Goal: Task Accomplishment & Management: Use online tool/utility

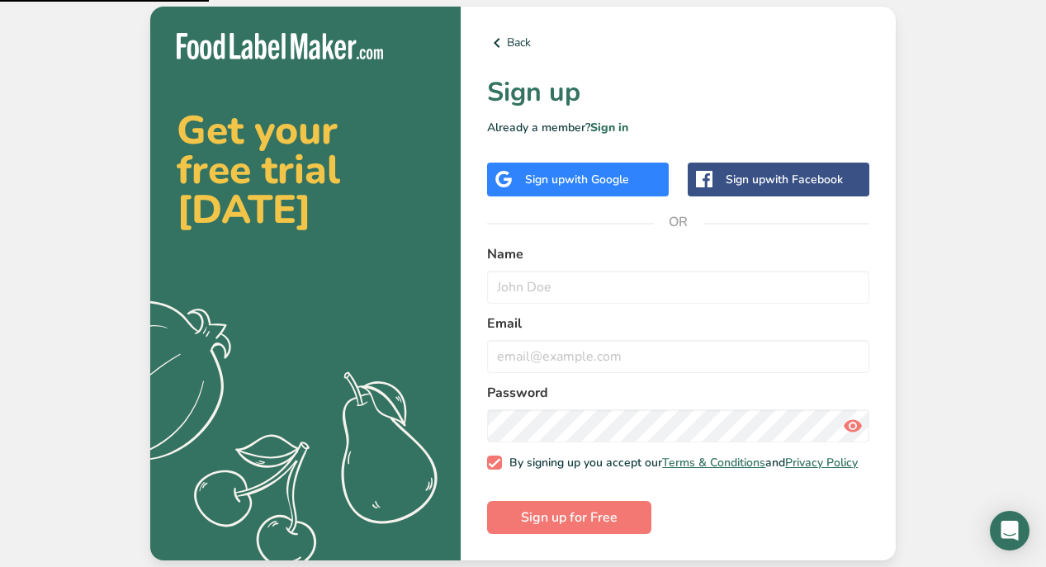
click at [590, 176] on span "with Google" at bounding box center [597, 180] width 64 height 16
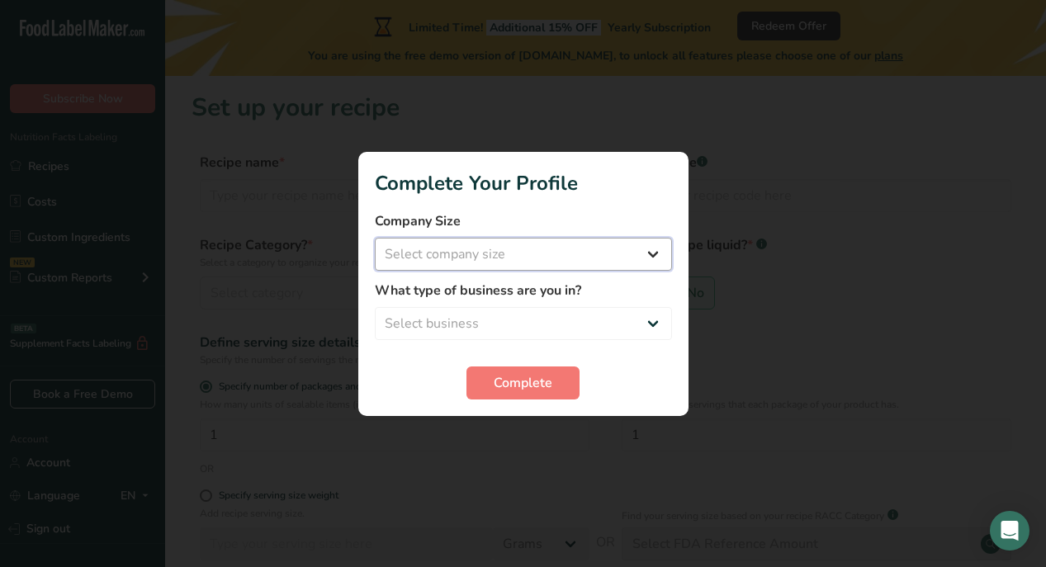
select select "1"
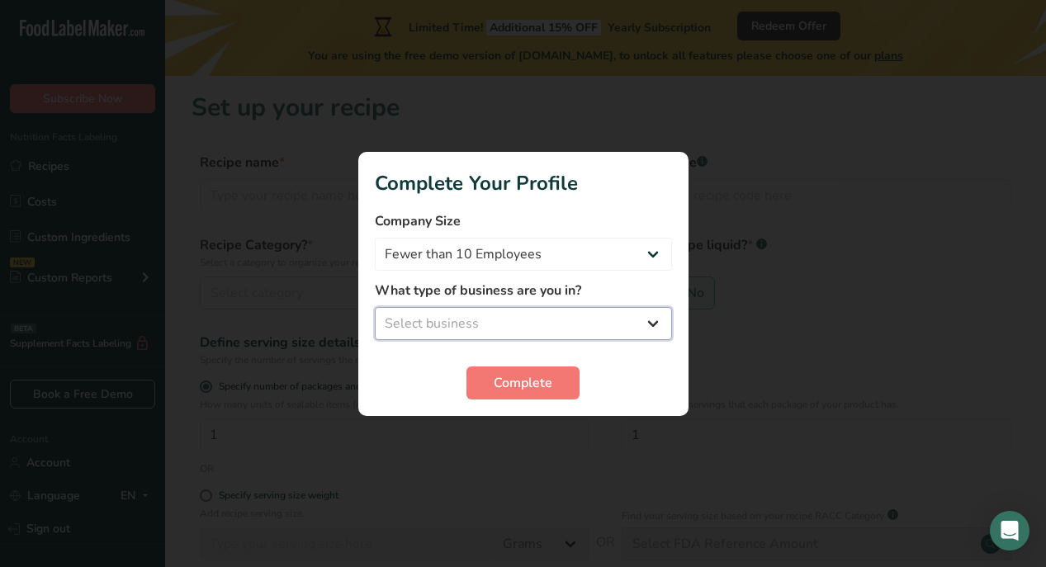
select select "1"
click at [551, 381] on span "Complete" at bounding box center [523, 383] width 59 height 20
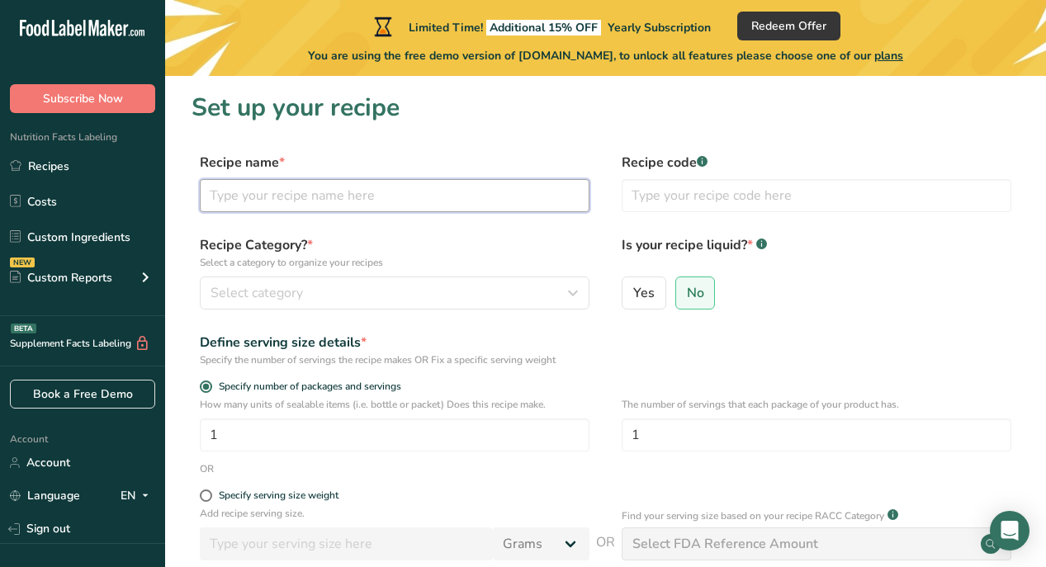
click at [242, 192] on input "text" at bounding box center [395, 195] width 390 height 33
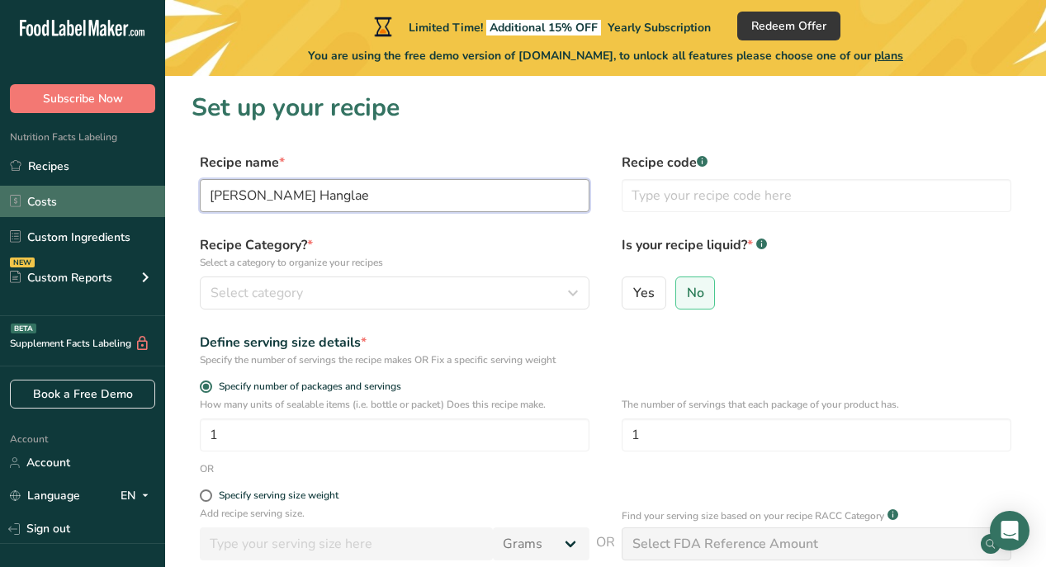
drag, startPoint x: 241, startPoint y: 193, endPoint x: 134, endPoint y: 196, distance: 107.4
click at [134, 196] on div ".a-20{fill:#fff;} Subscribe Now Nutrition Facts Labeling Recipes Costs Custom I…" at bounding box center [523, 392] width 1046 height 784
click at [287, 201] on input "Hanglae" at bounding box center [395, 195] width 390 height 33
type input "Hanglae Curry"
